Goal: Find specific page/section: Find specific page/section

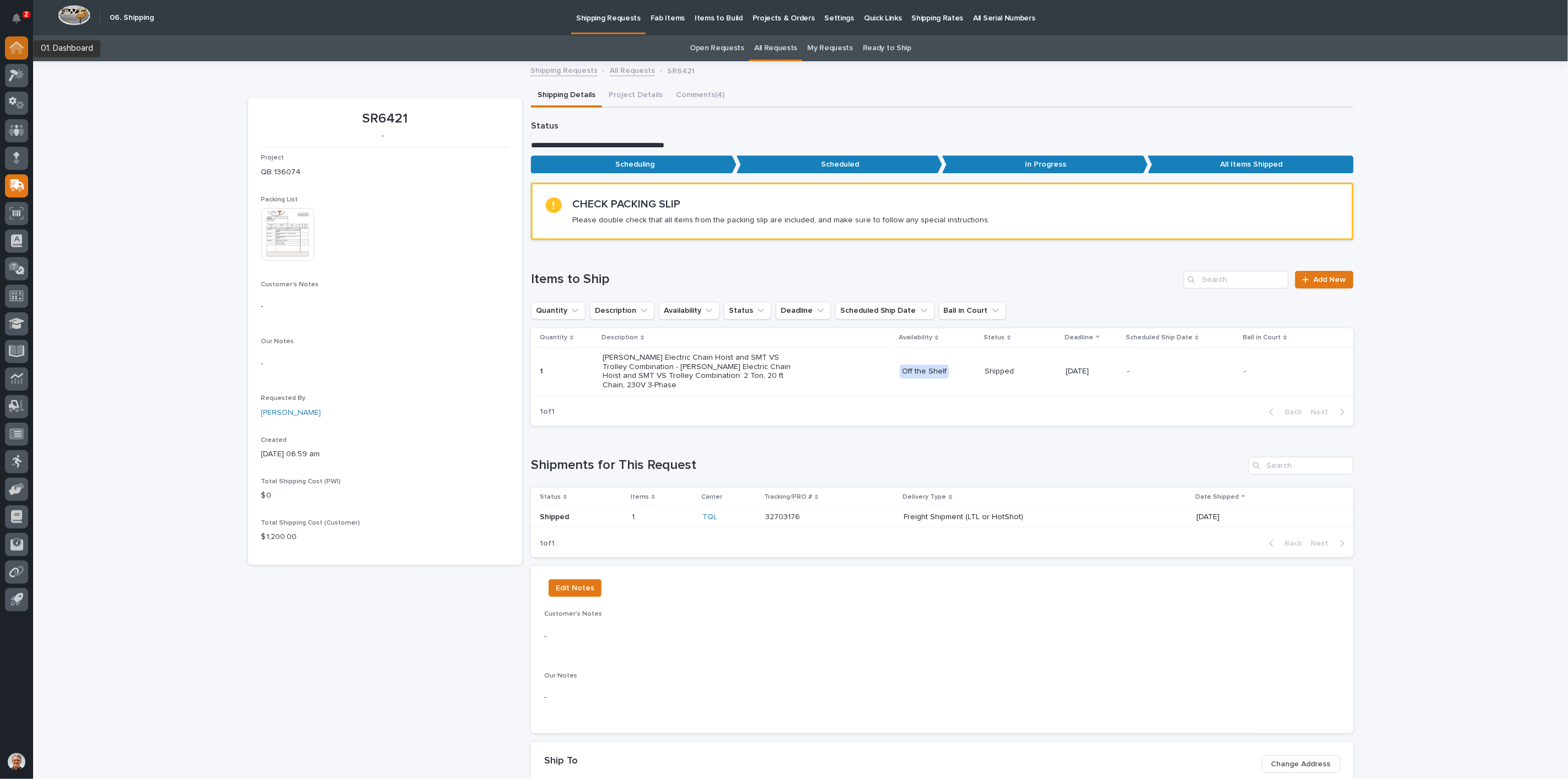
click at [13, 47] on icon at bounding box center [16, 49] width 11 height 11
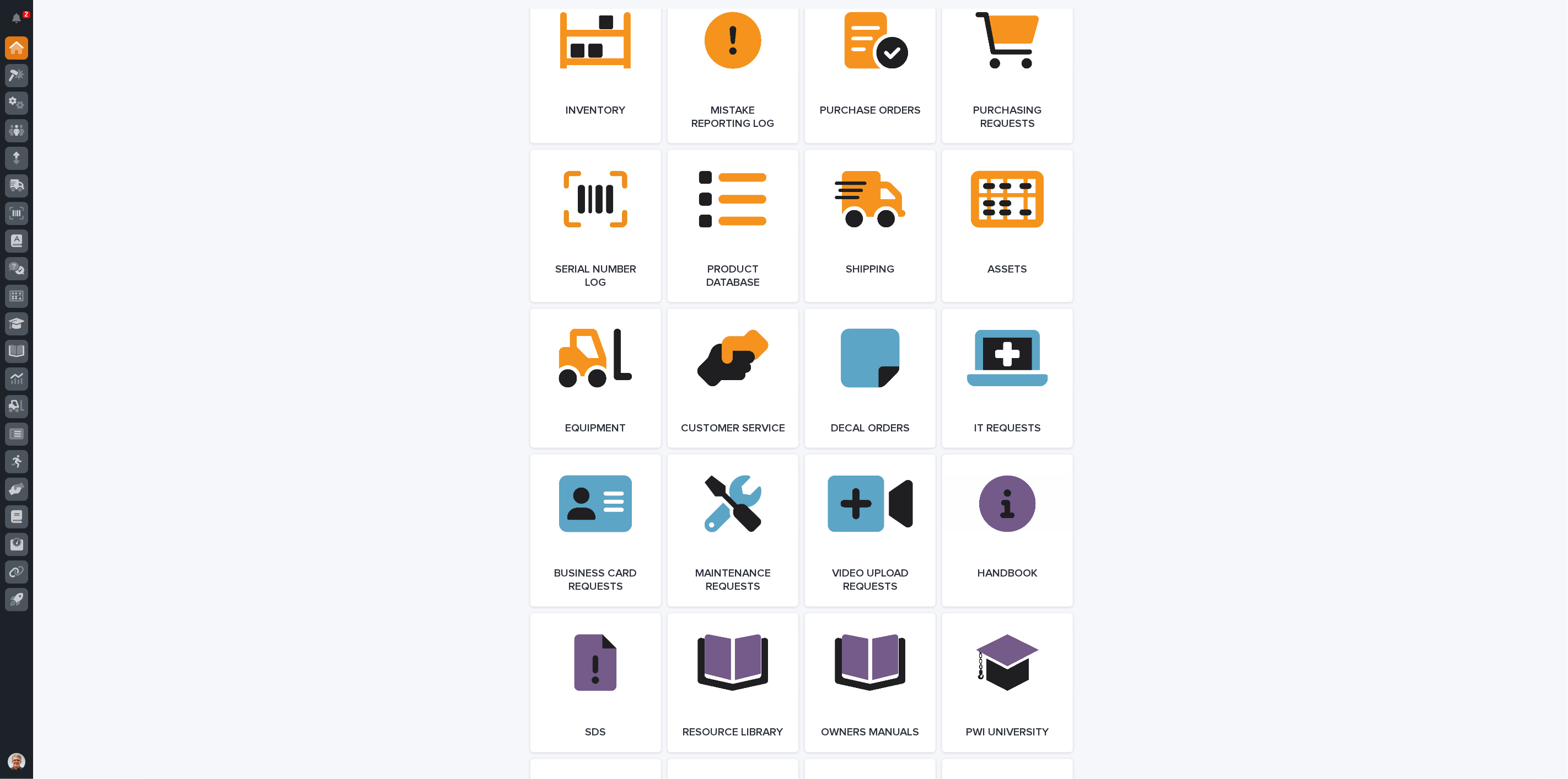
scroll to position [1389, 0]
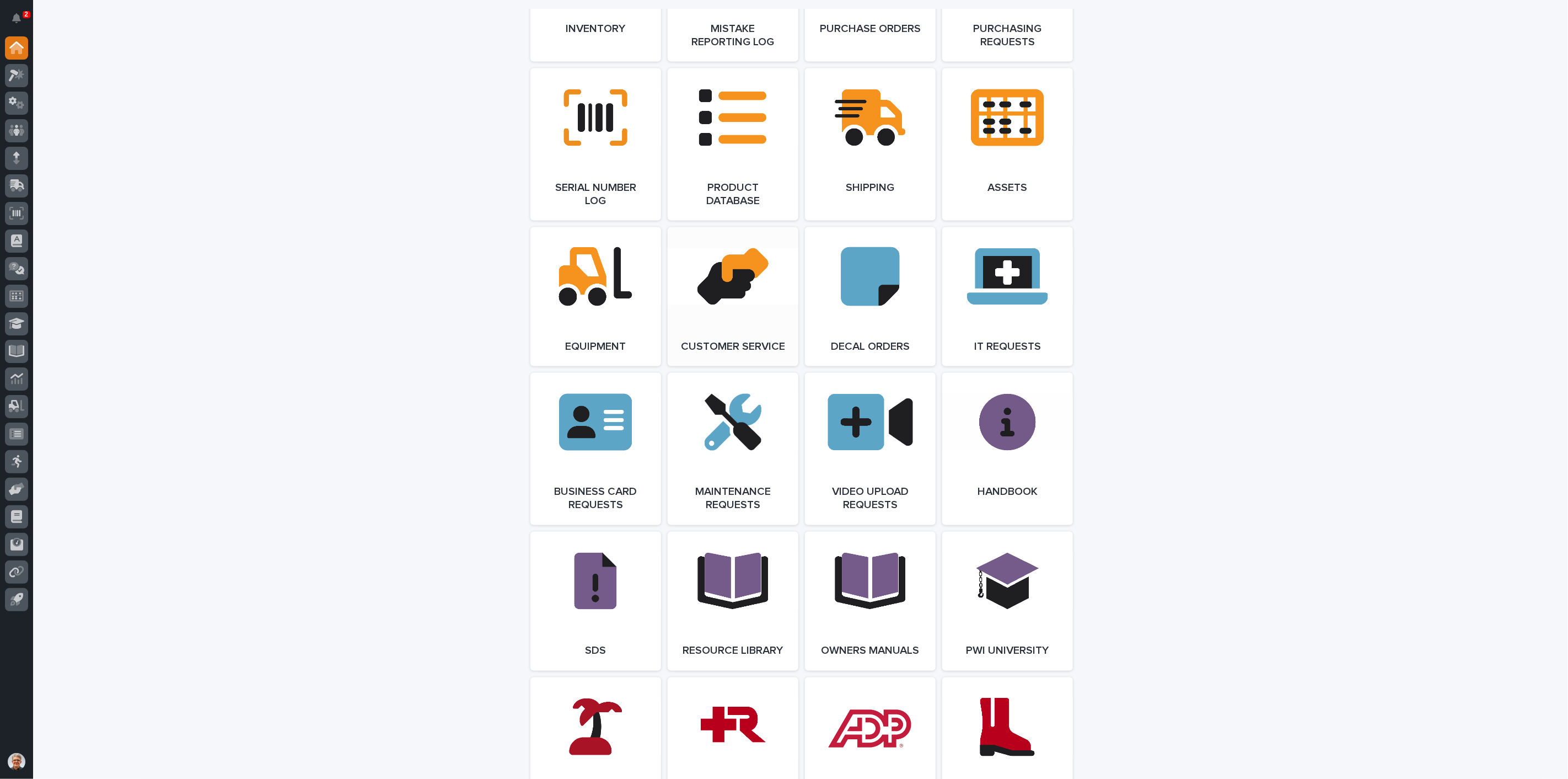
click at [731, 260] on link "Open Link" at bounding box center [733, 297] width 130 height 139
click at [877, 127] on link "Open Link" at bounding box center [870, 144] width 130 height 152
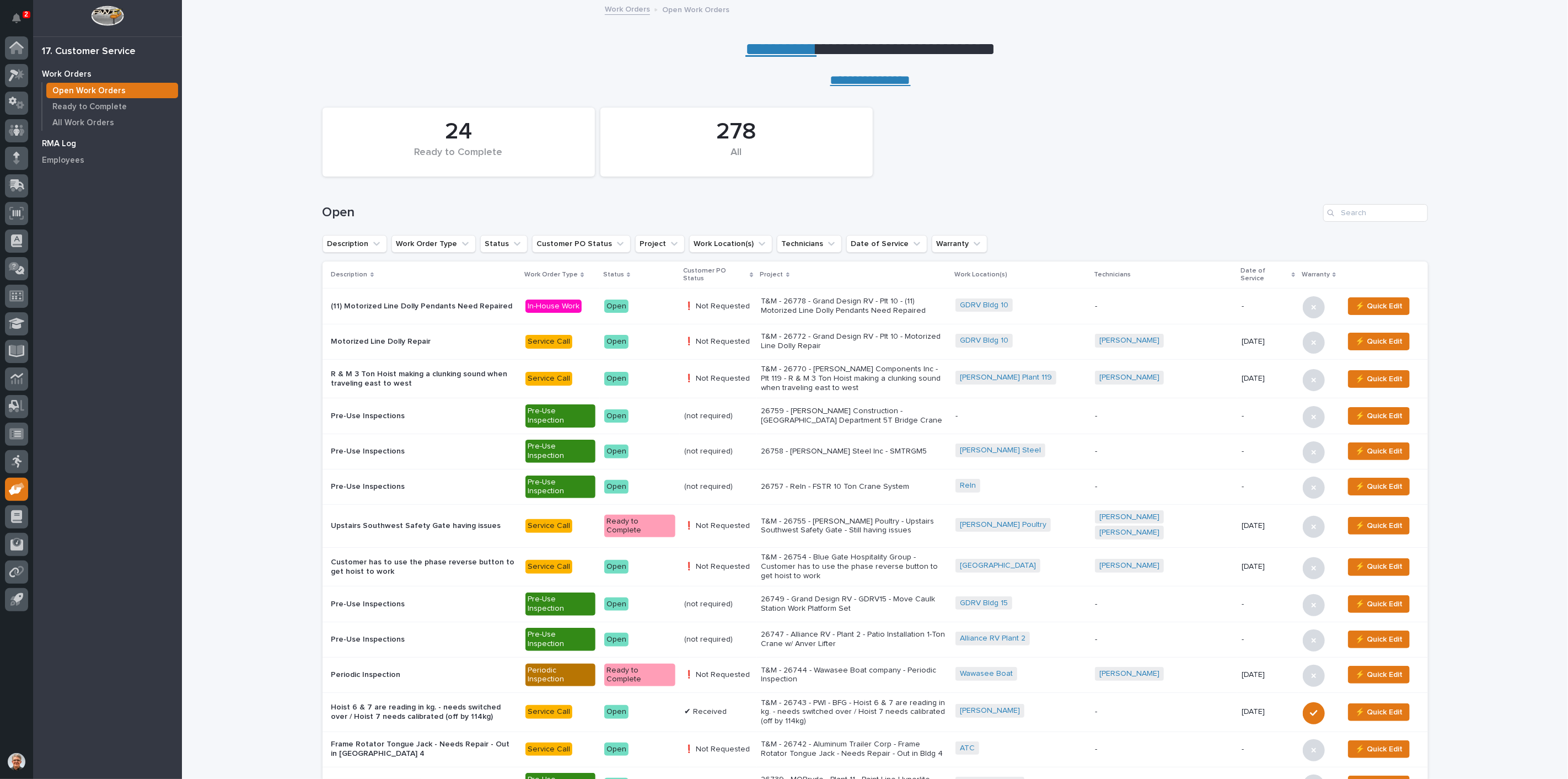
click at [59, 142] on p "RMA Log" at bounding box center [59, 144] width 34 height 10
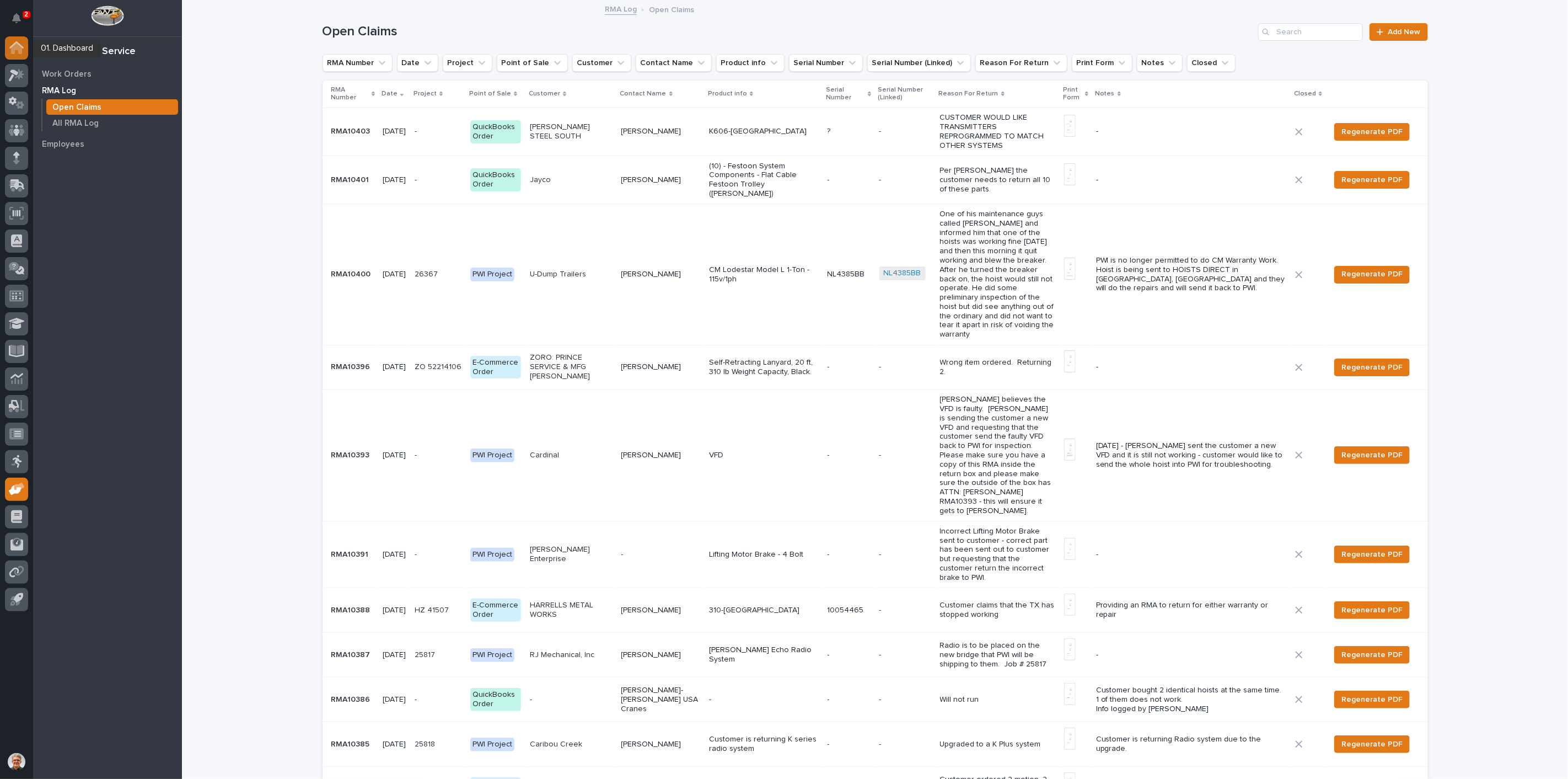
click at [16, 43] on icon at bounding box center [16, 49] width 11 height 11
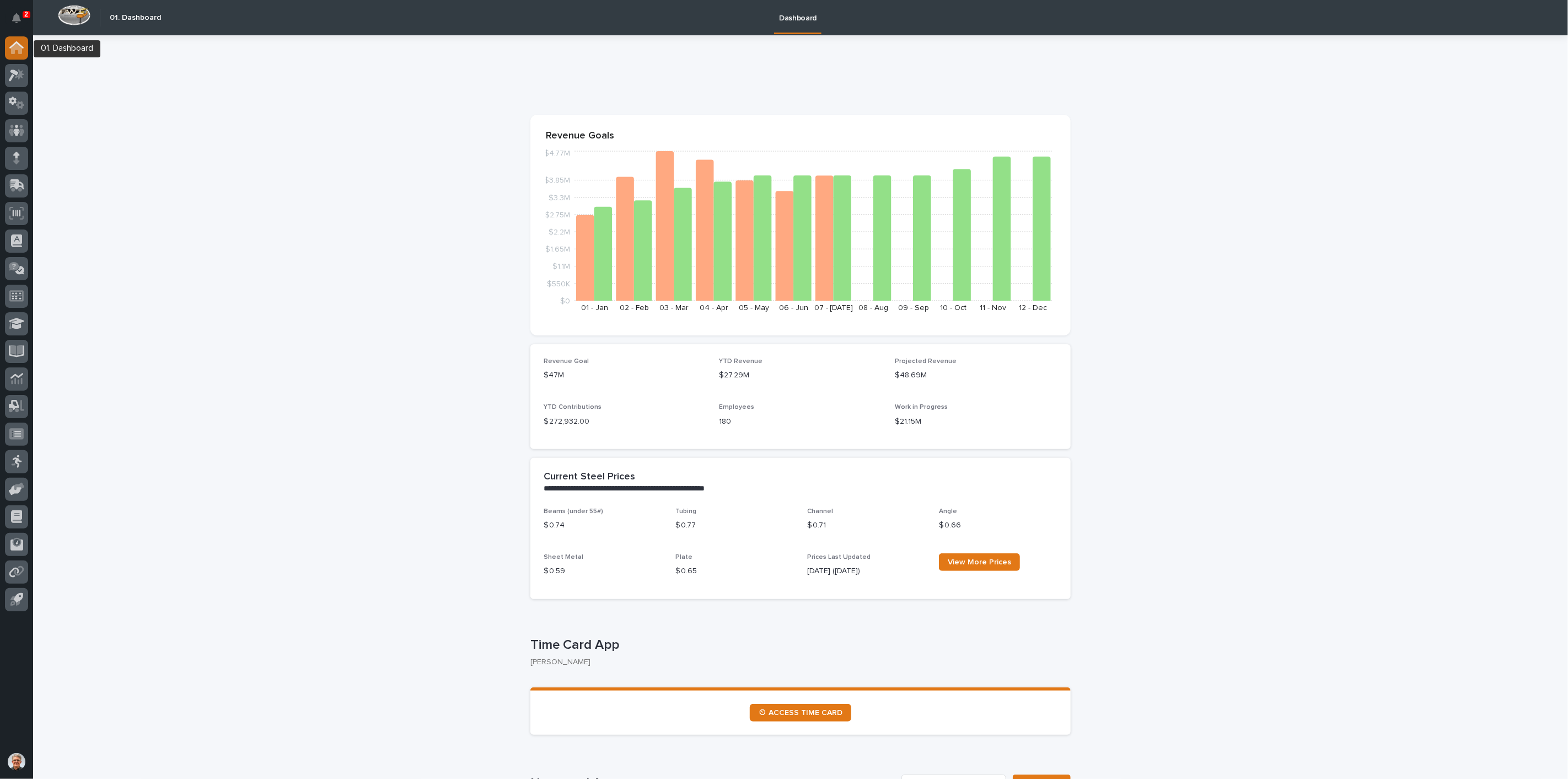
click at [17, 45] on icon at bounding box center [16, 49] width 11 height 11
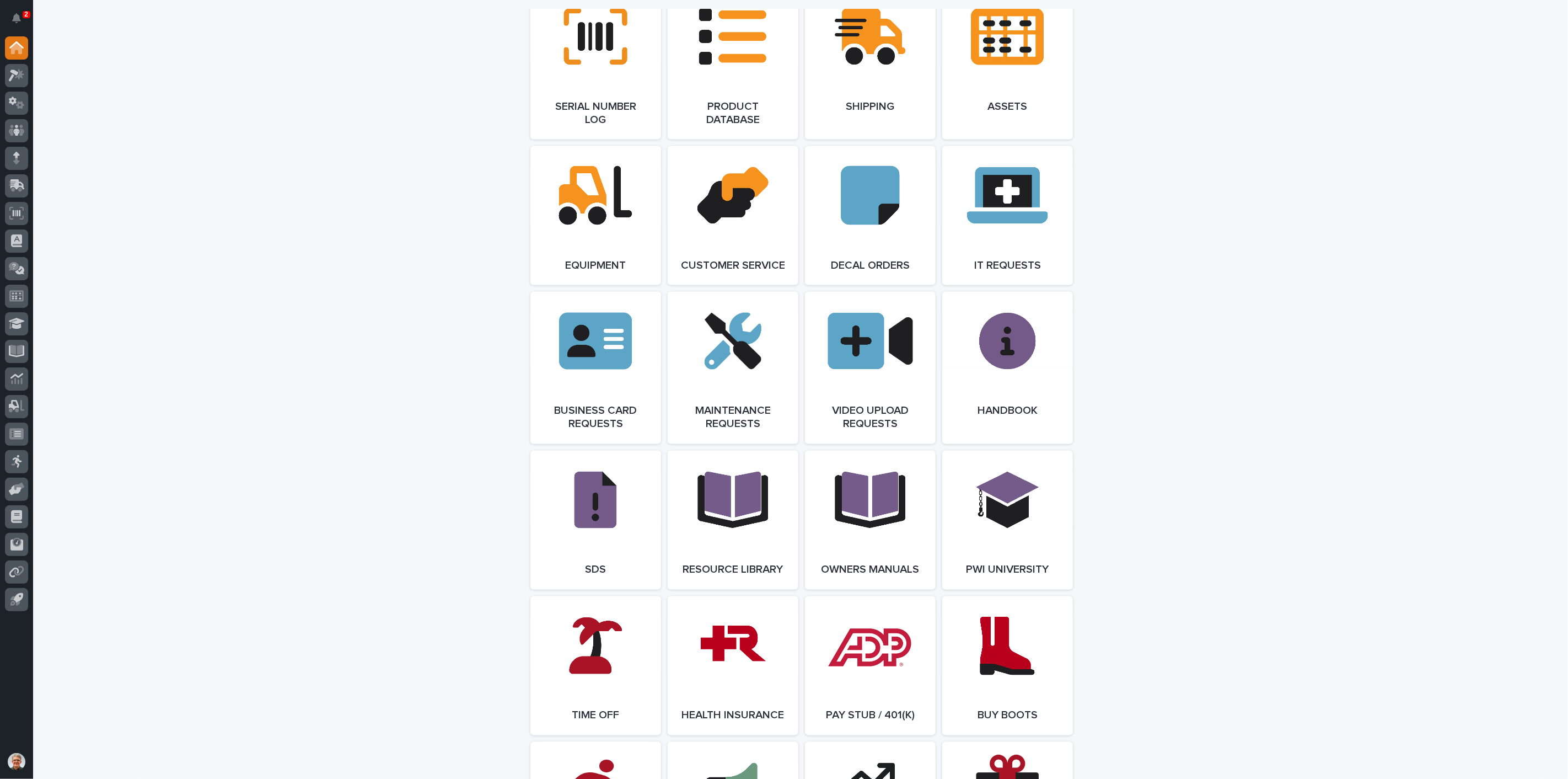
scroll to position [1471, 0]
click at [738, 252] on link "Open Link" at bounding box center [733, 215] width 130 height 139
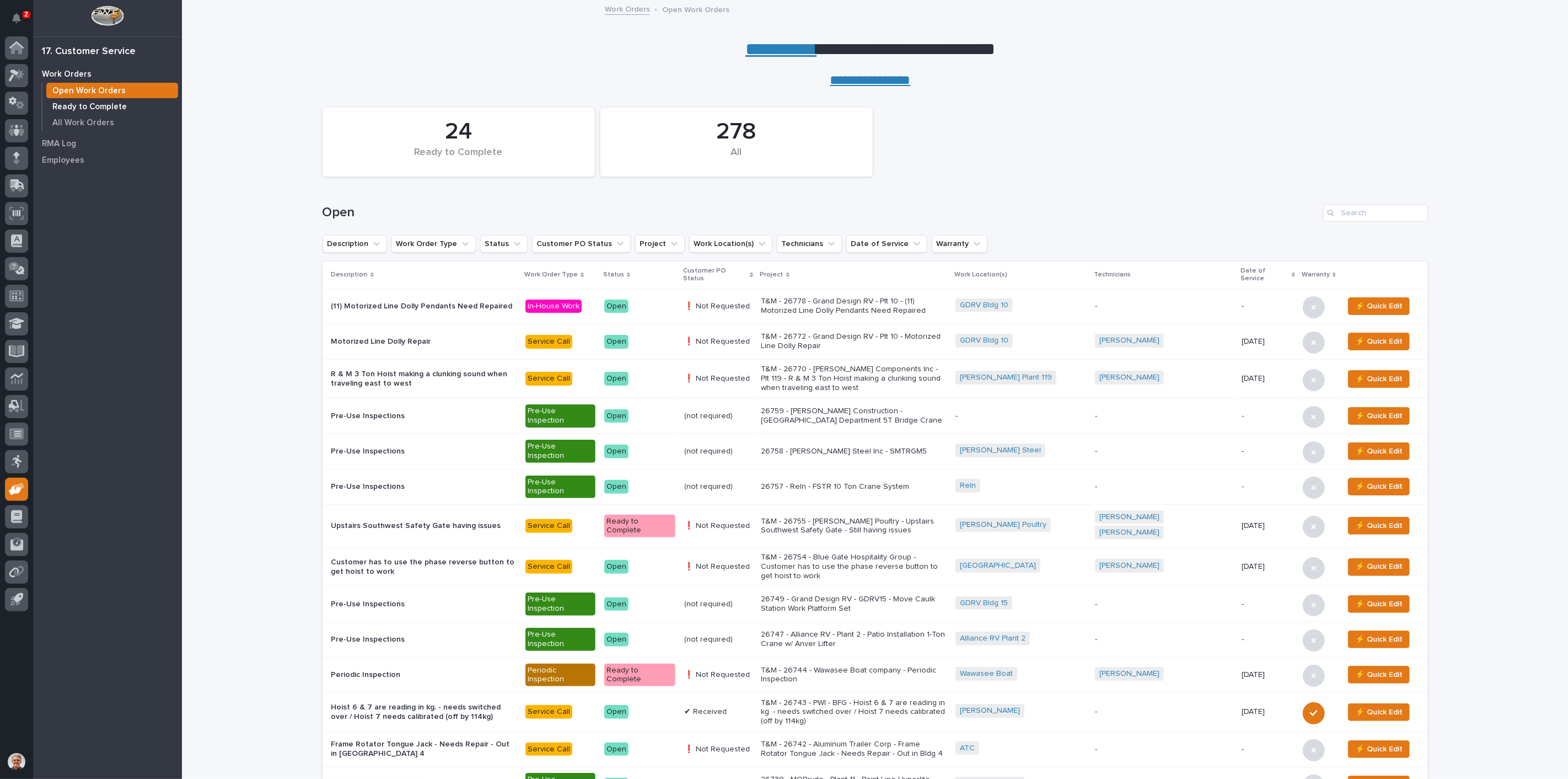
click at [69, 104] on p "Ready to Complete" at bounding box center [90, 107] width 75 height 10
